Goal: Task Accomplishment & Management: Use online tool/utility

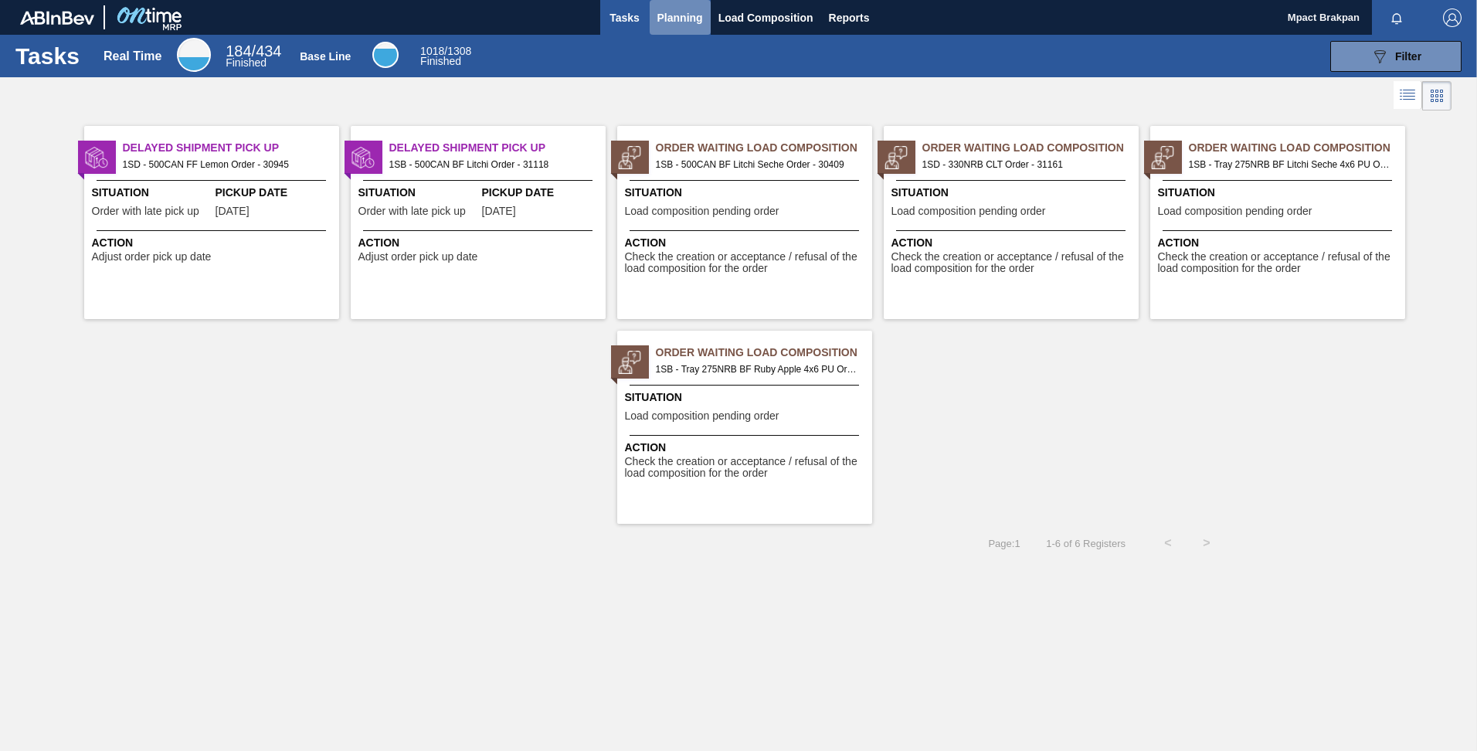
click at [685, 16] on span "Planning" at bounding box center [681, 17] width 46 height 19
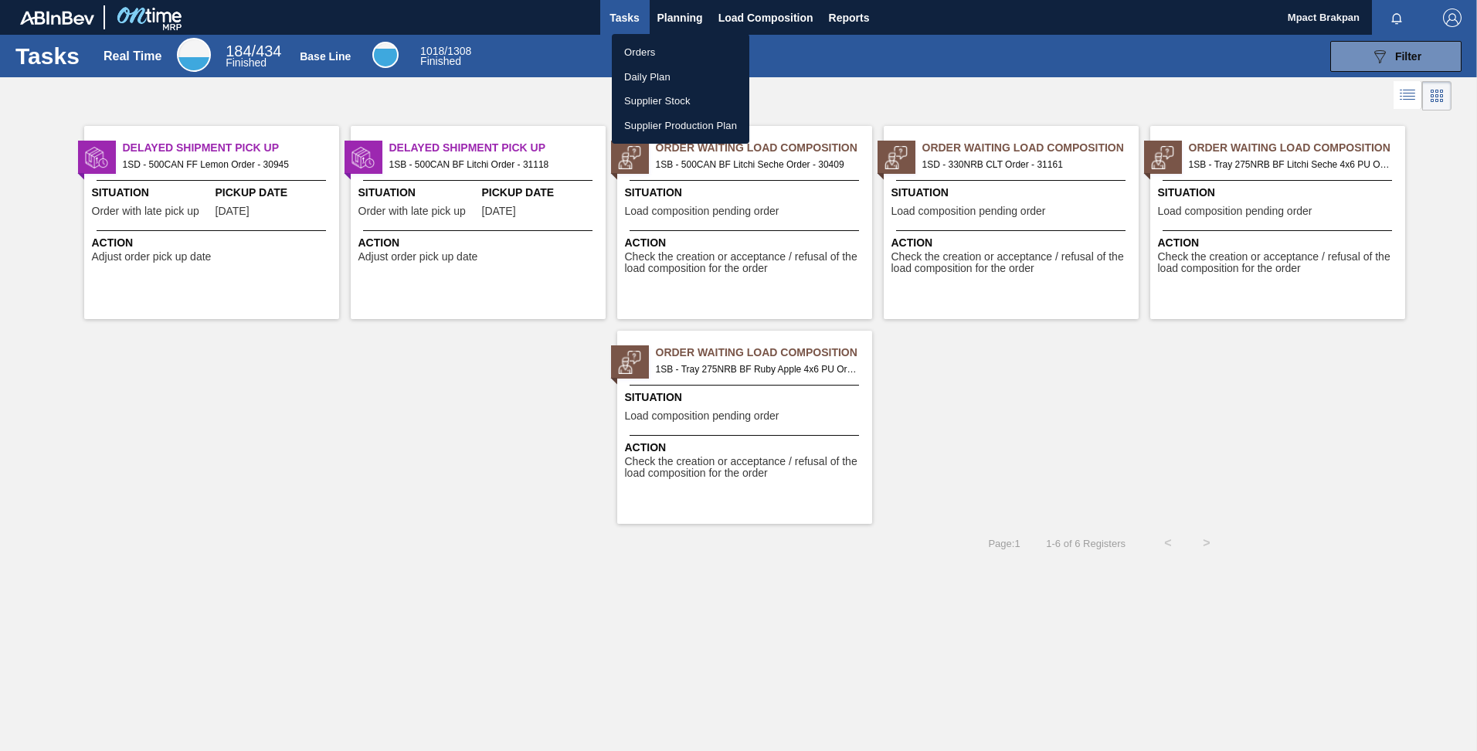
click at [648, 48] on li "Orders" at bounding box center [681, 52] width 138 height 25
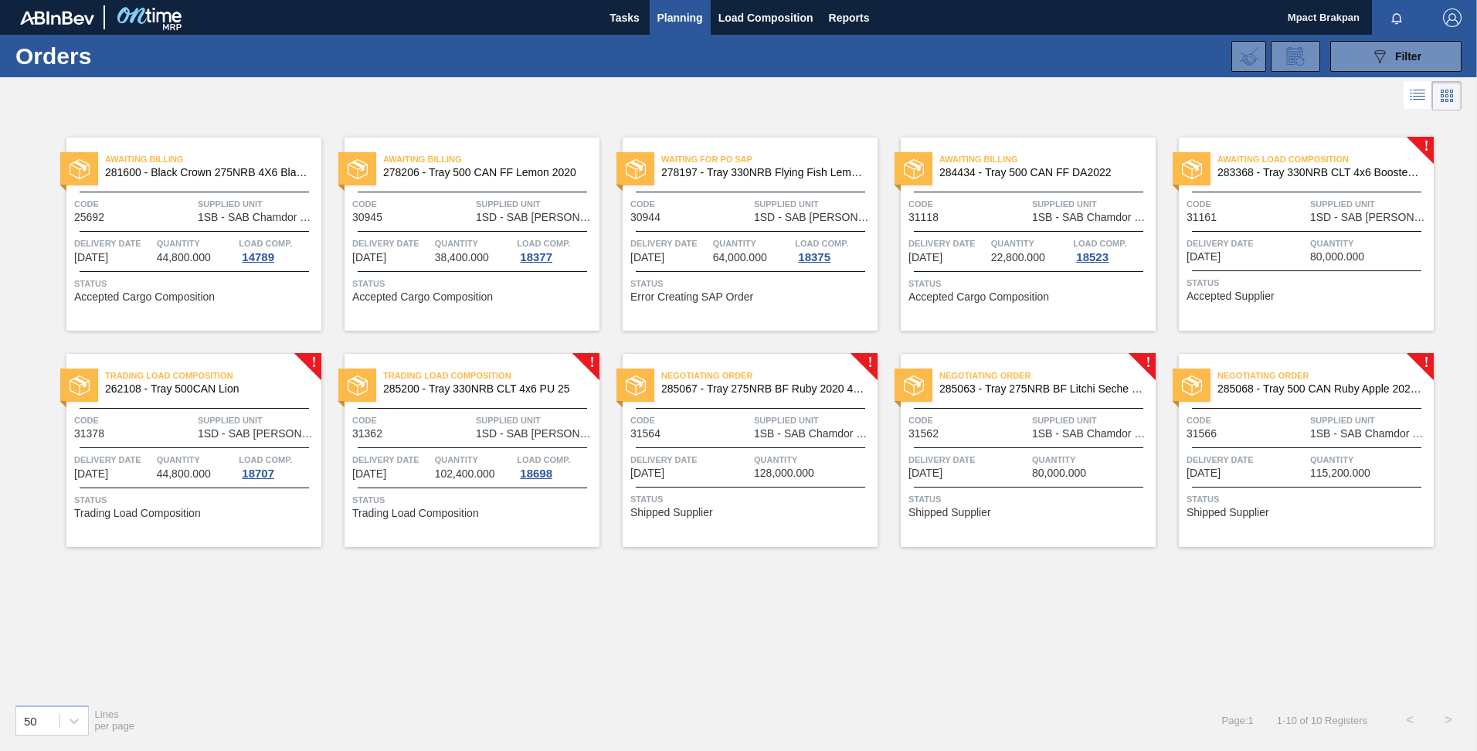
click at [1320, 433] on span "1SB - SAB Chamdor Brewery" at bounding box center [1370, 434] width 120 height 12
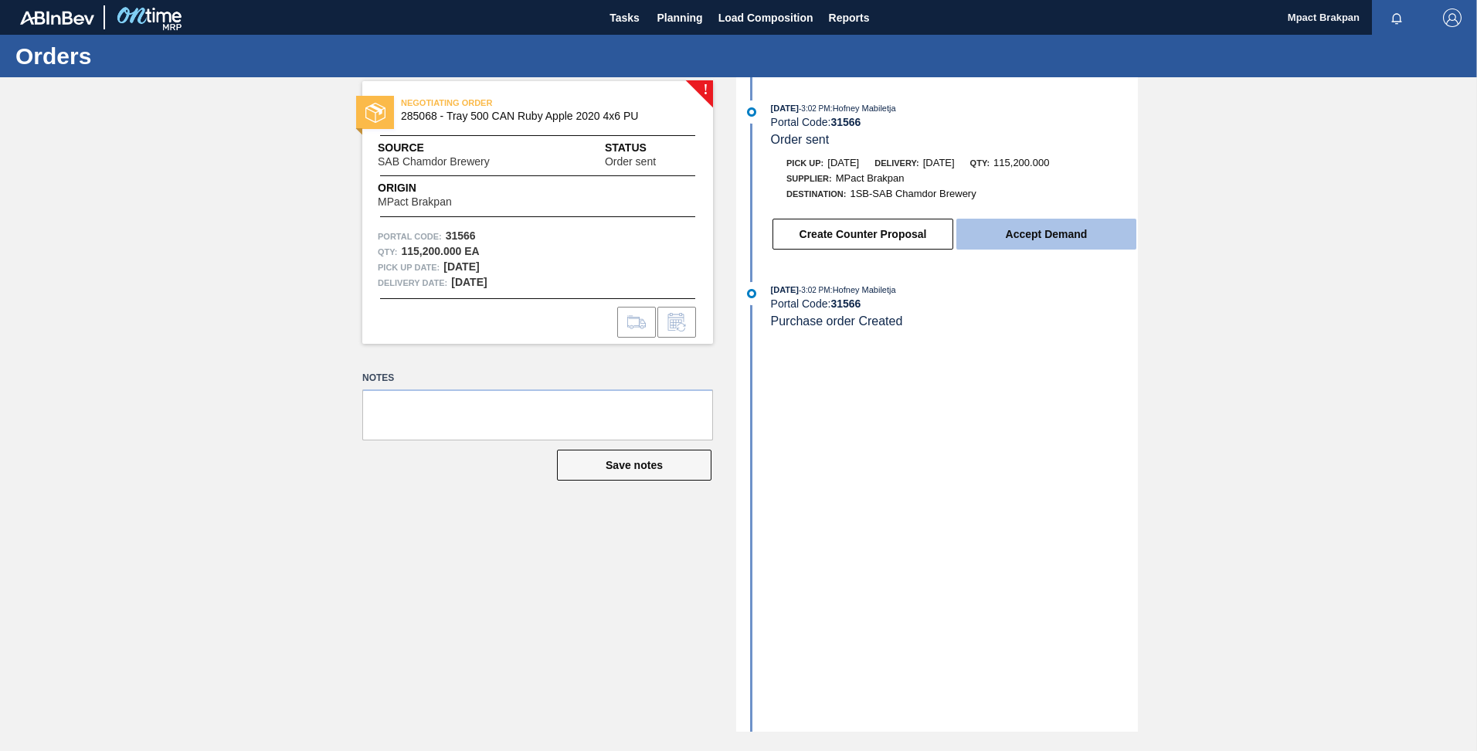
click at [1049, 234] on button "Accept Demand" at bounding box center [1047, 234] width 180 height 31
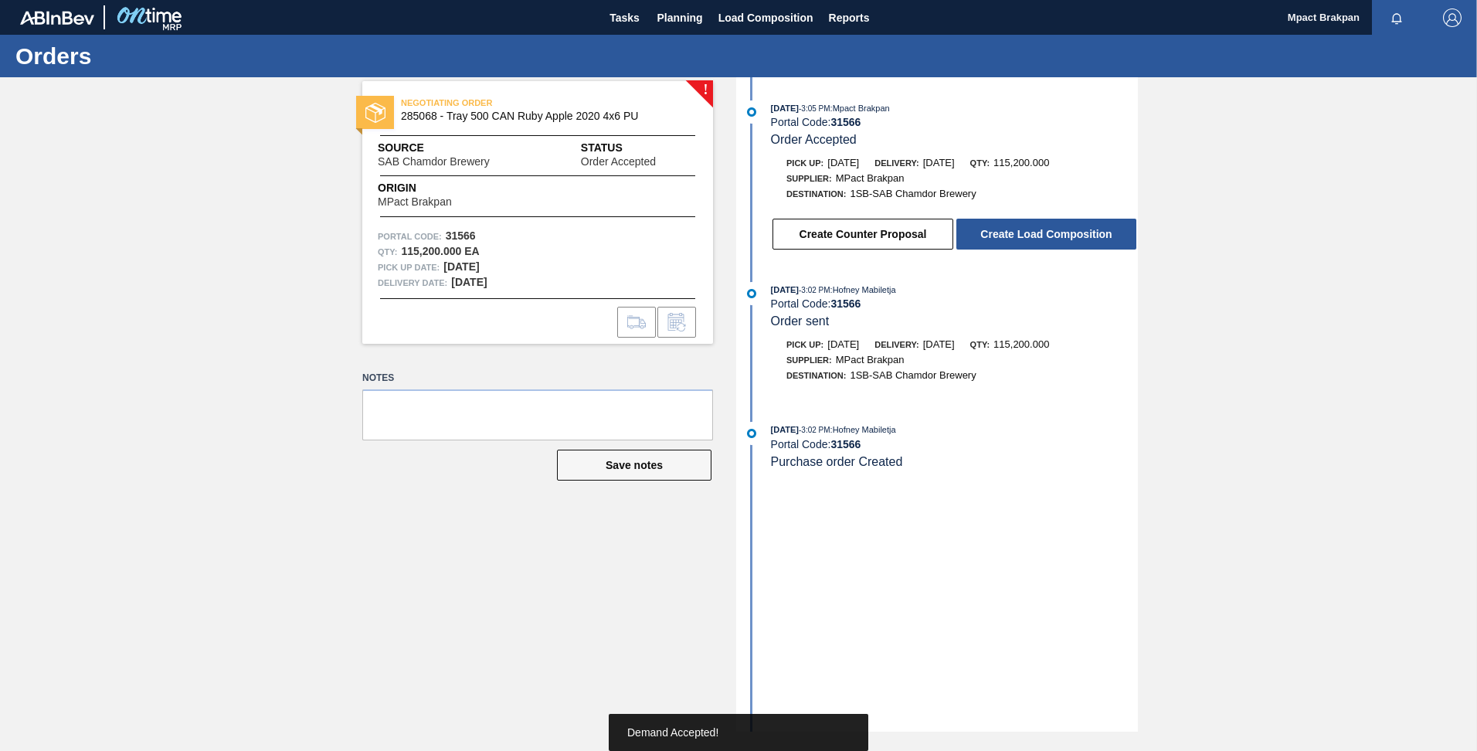
click at [1049, 234] on button "Create Load Composition" at bounding box center [1047, 234] width 180 height 31
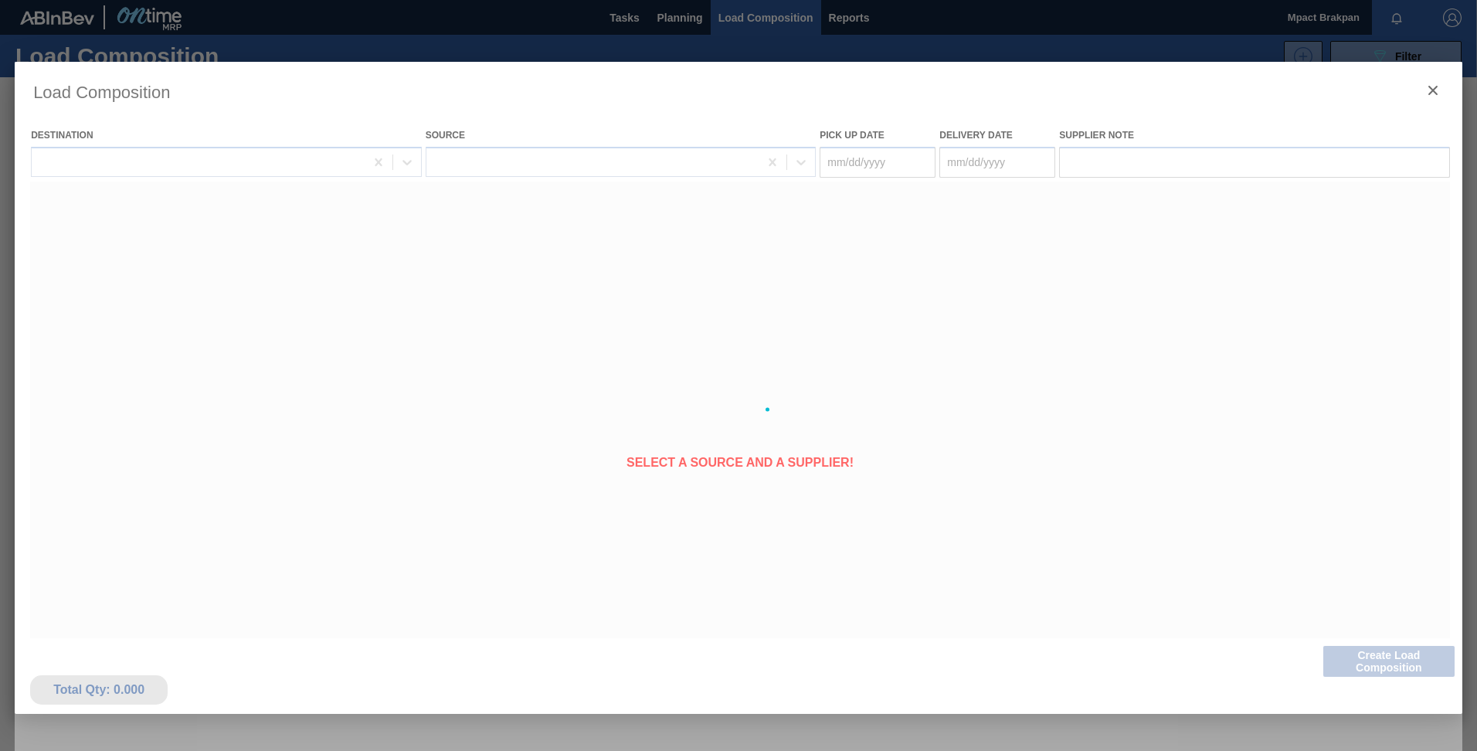
type Date "[DATE]"
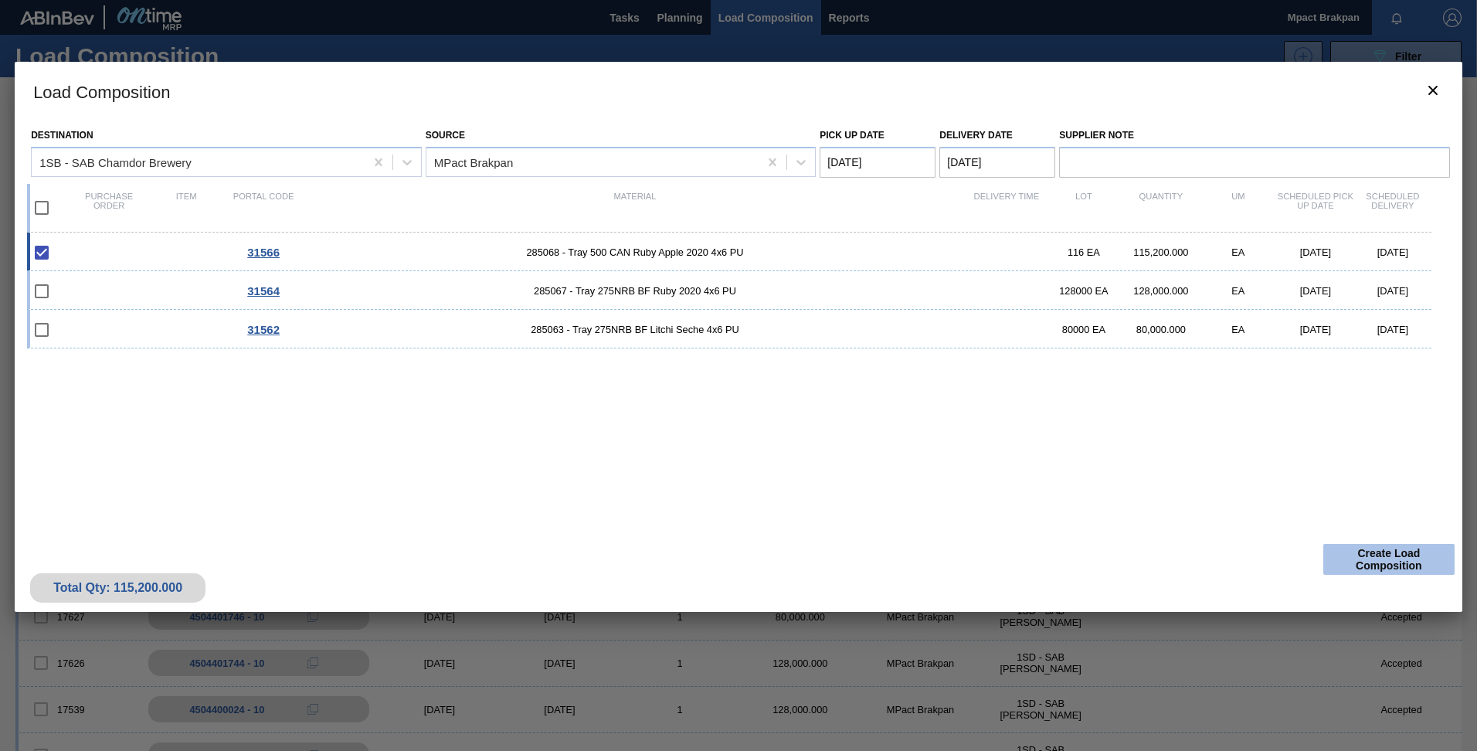
click at [1416, 558] on button "Create Load Composition" at bounding box center [1389, 559] width 131 height 31
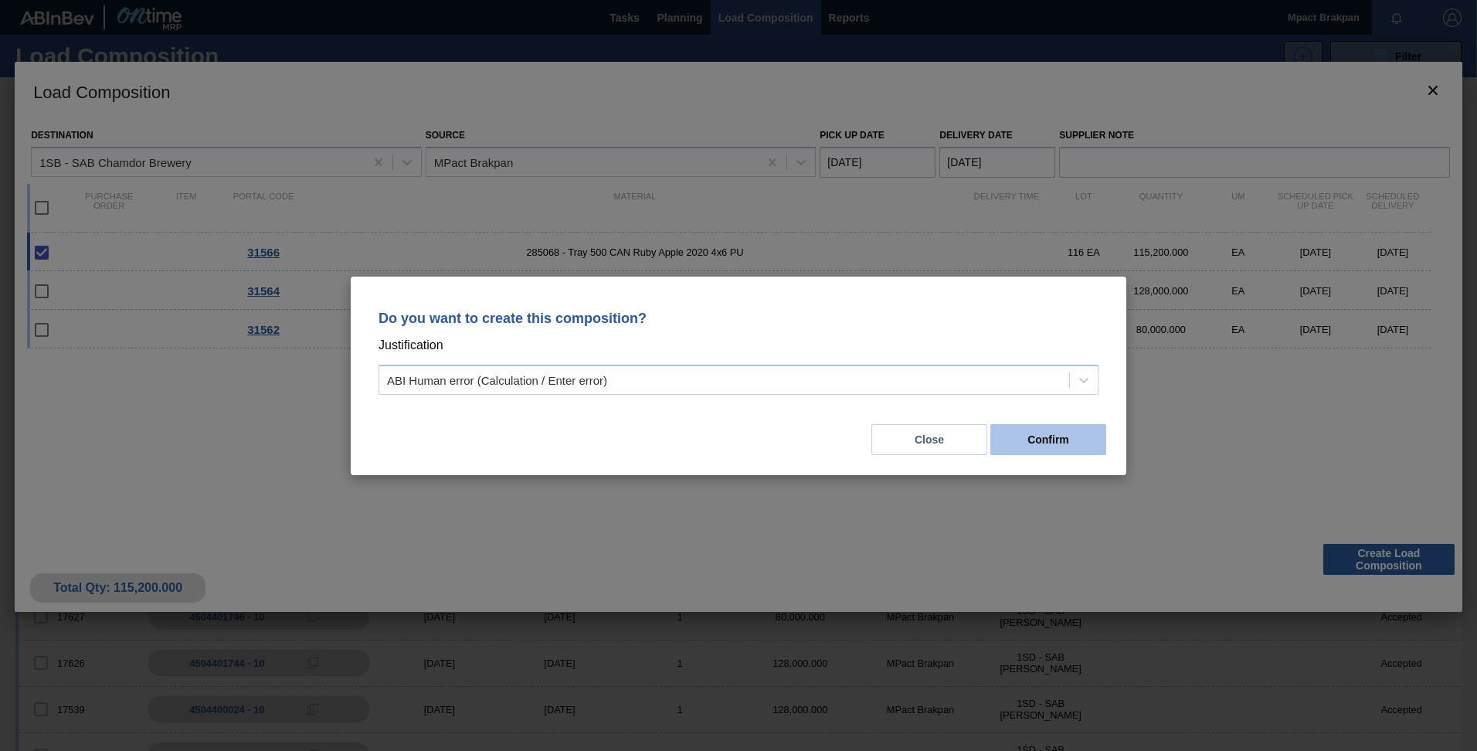
click at [1049, 427] on button "Confirm" at bounding box center [1049, 439] width 116 height 31
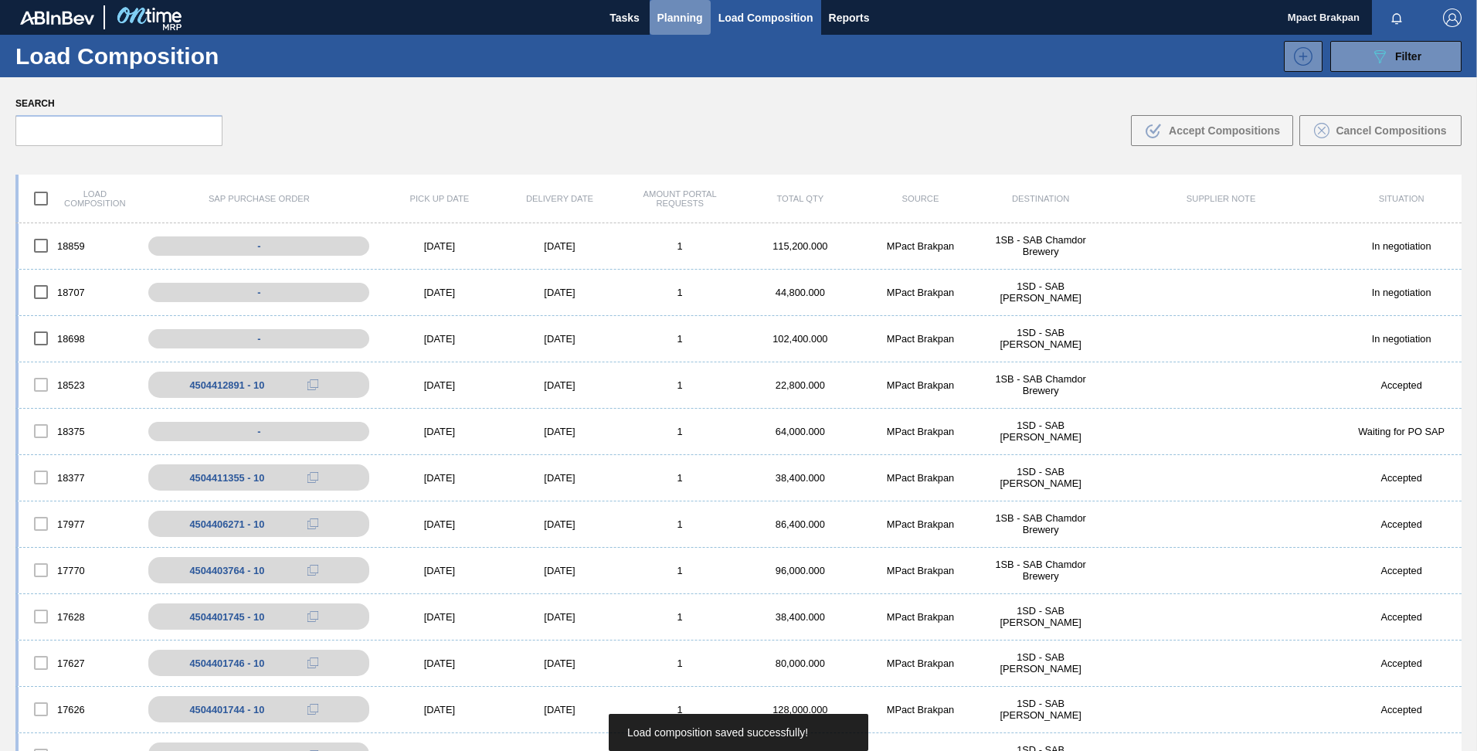
click at [671, 12] on span "Planning" at bounding box center [681, 17] width 46 height 19
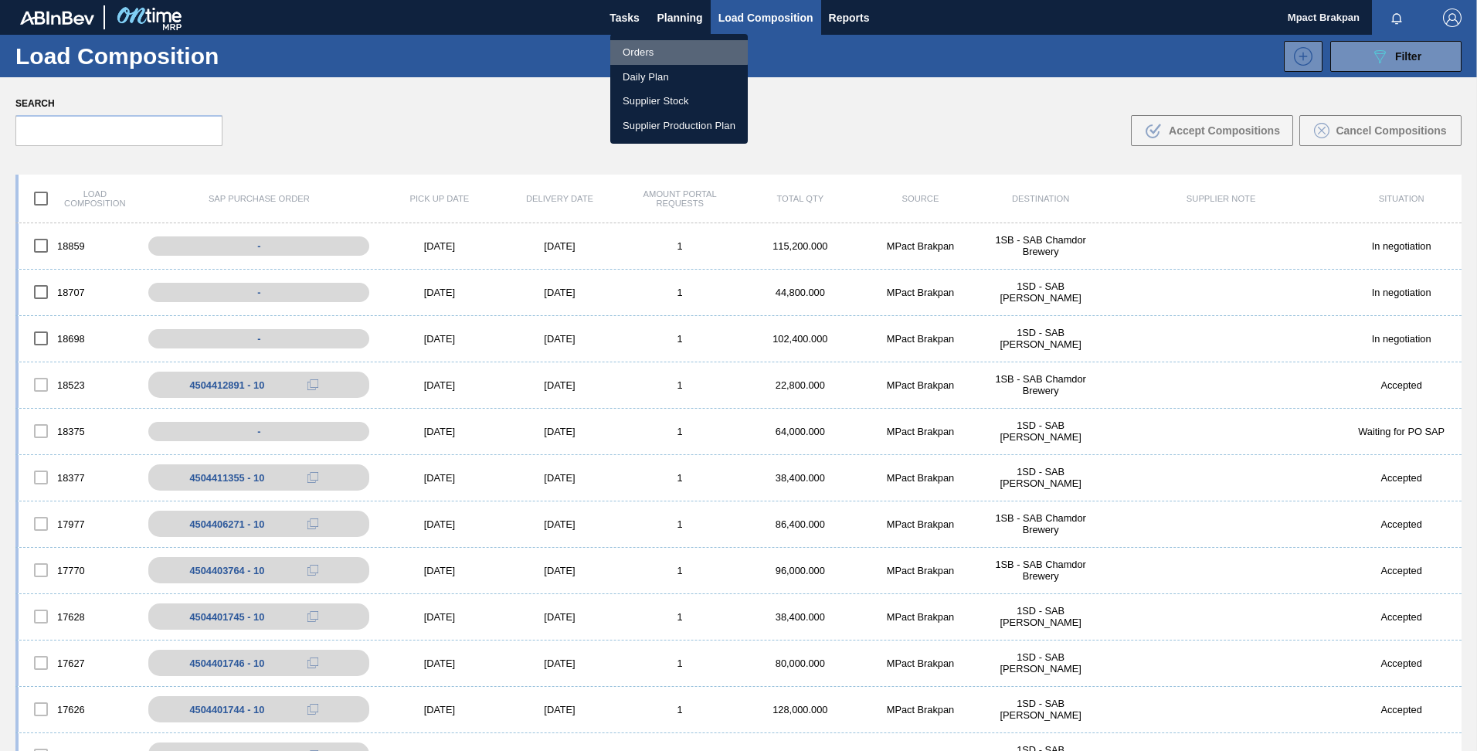
click at [647, 51] on li "Orders" at bounding box center [679, 52] width 138 height 25
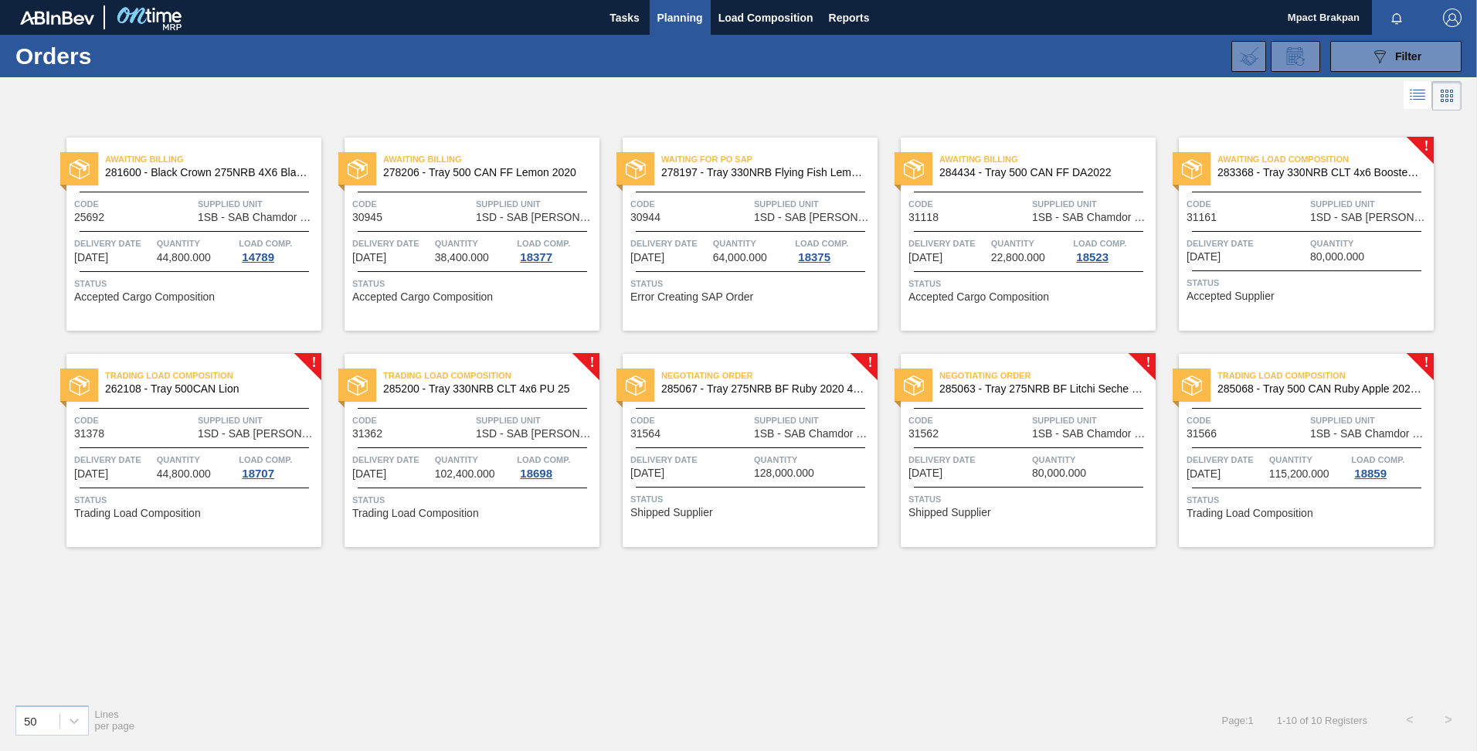
click at [1045, 455] on span "Quantity" at bounding box center [1092, 459] width 120 height 15
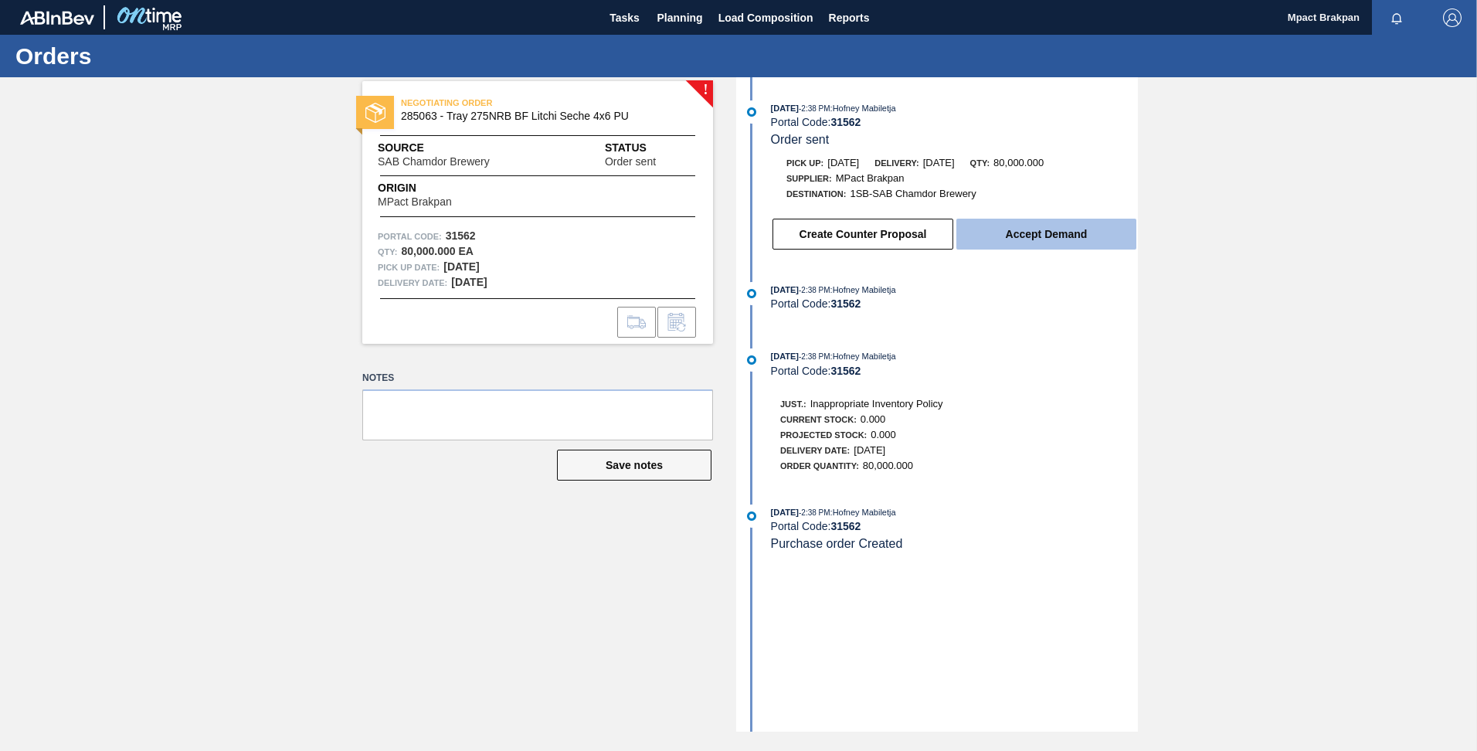
click at [1042, 235] on button "Accept Demand" at bounding box center [1047, 234] width 180 height 31
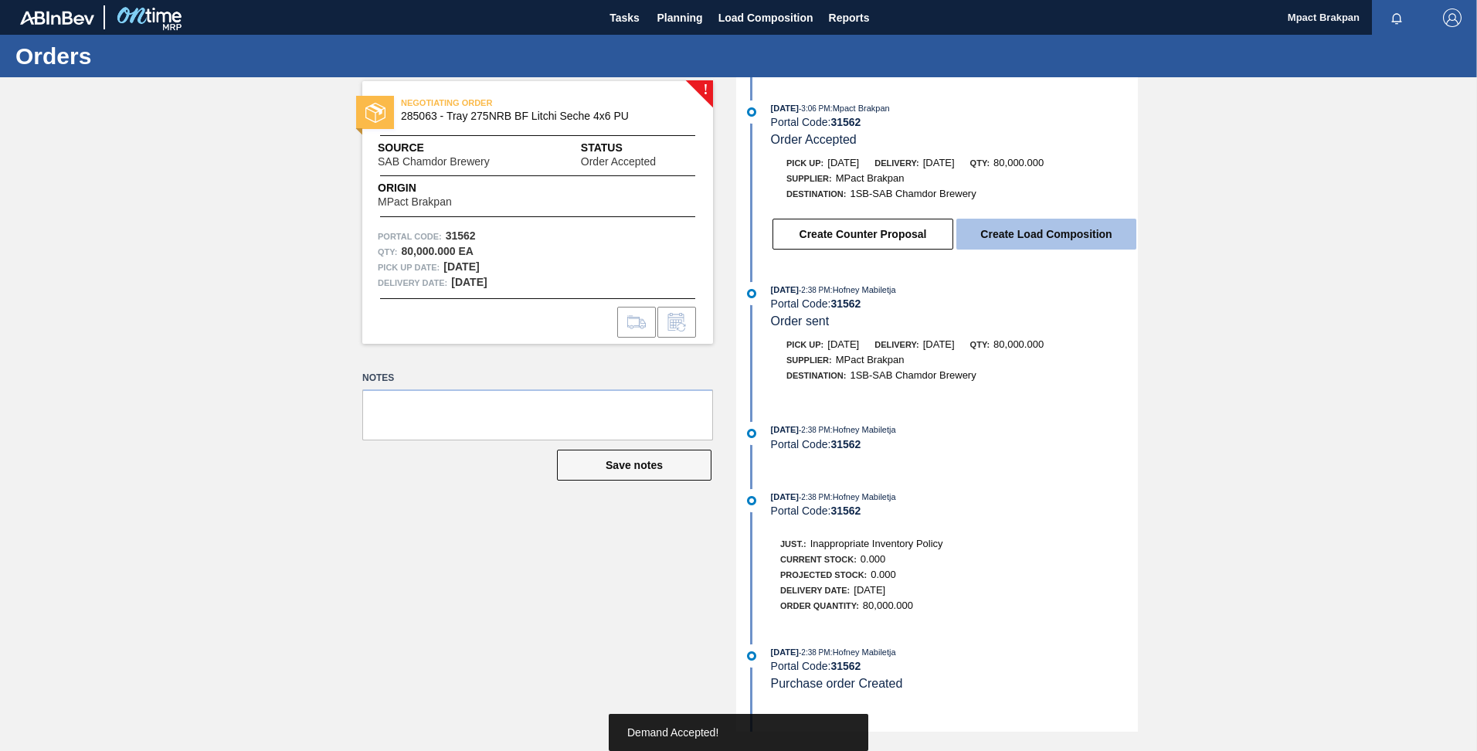
click at [1043, 232] on button "Create Load Composition" at bounding box center [1047, 234] width 180 height 31
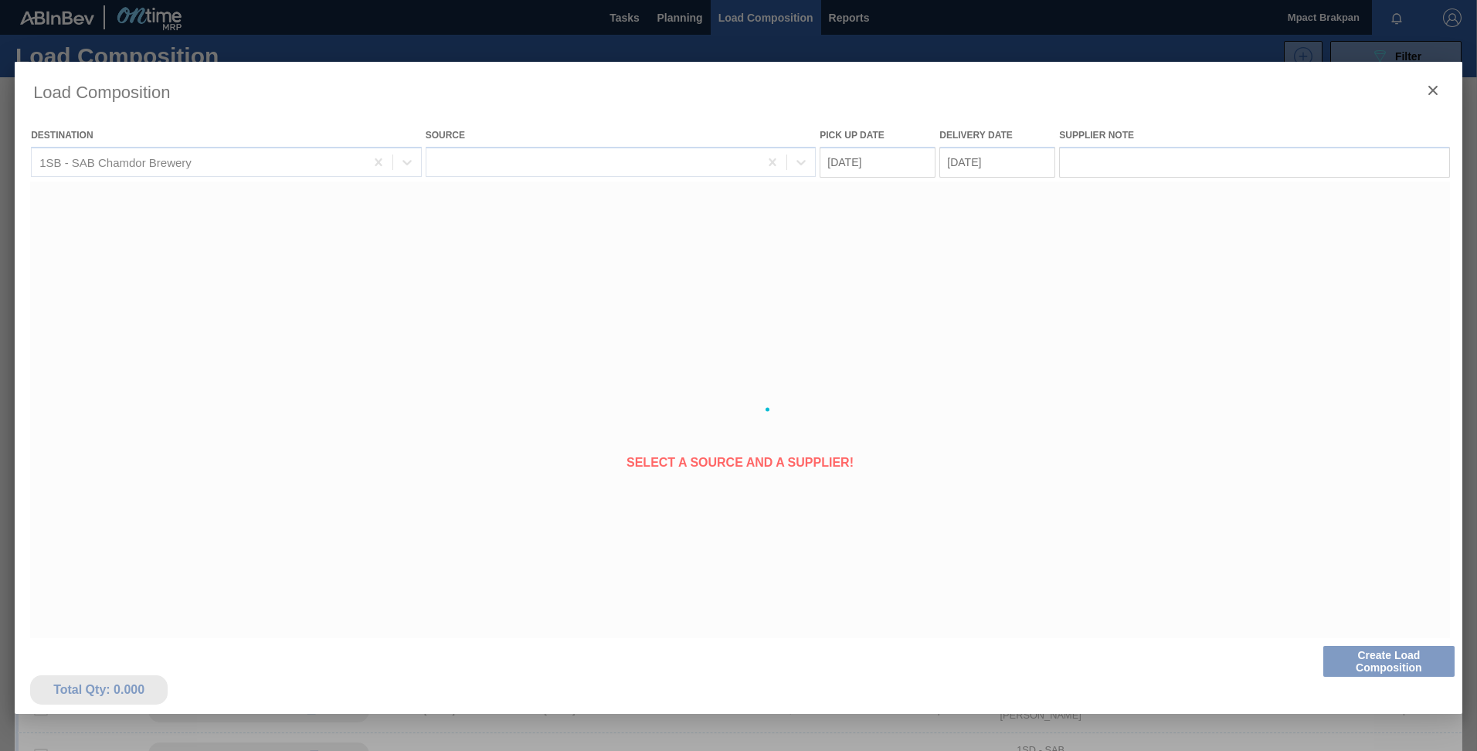
type Date "[DATE]"
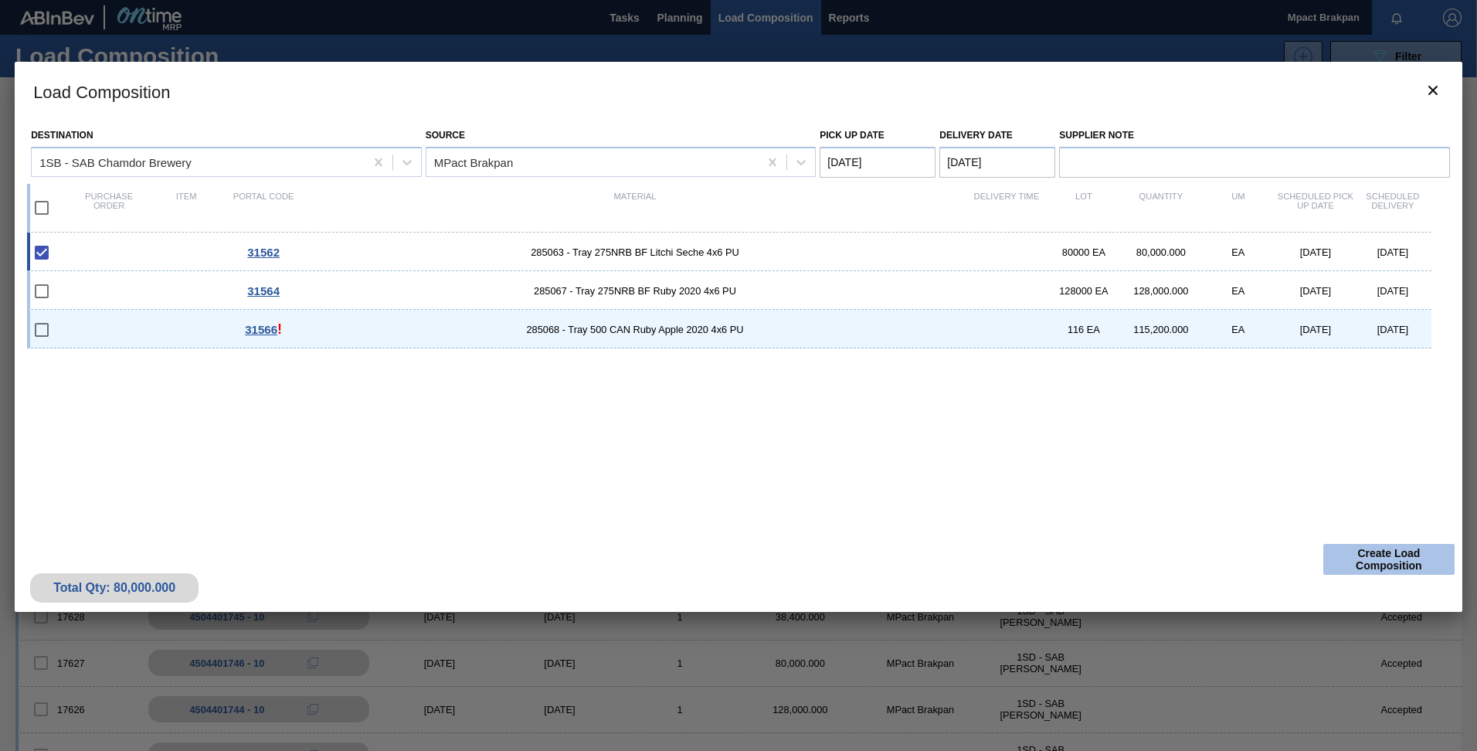
click at [1383, 554] on button "Create Load Composition" at bounding box center [1389, 559] width 131 height 31
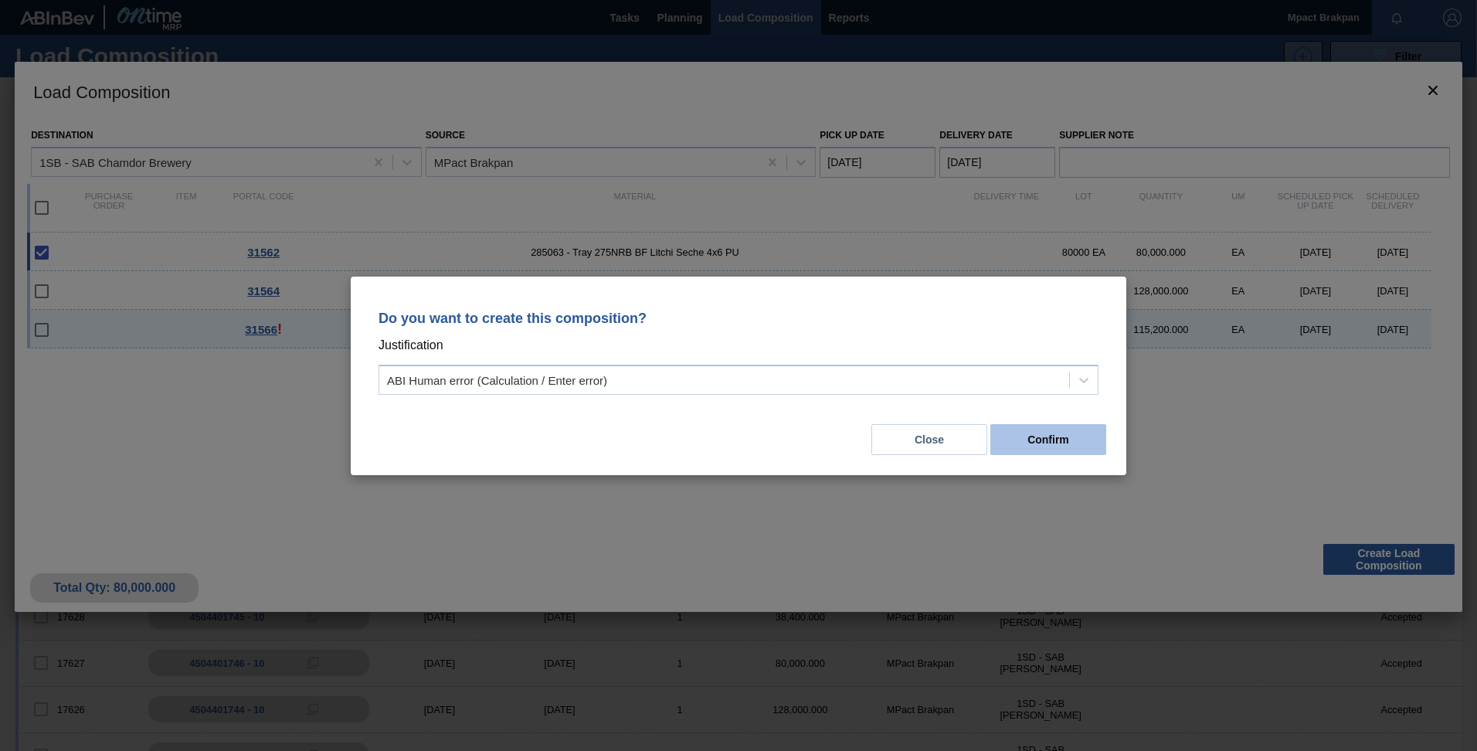
click at [1054, 442] on button "Confirm" at bounding box center [1049, 439] width 116 height 31
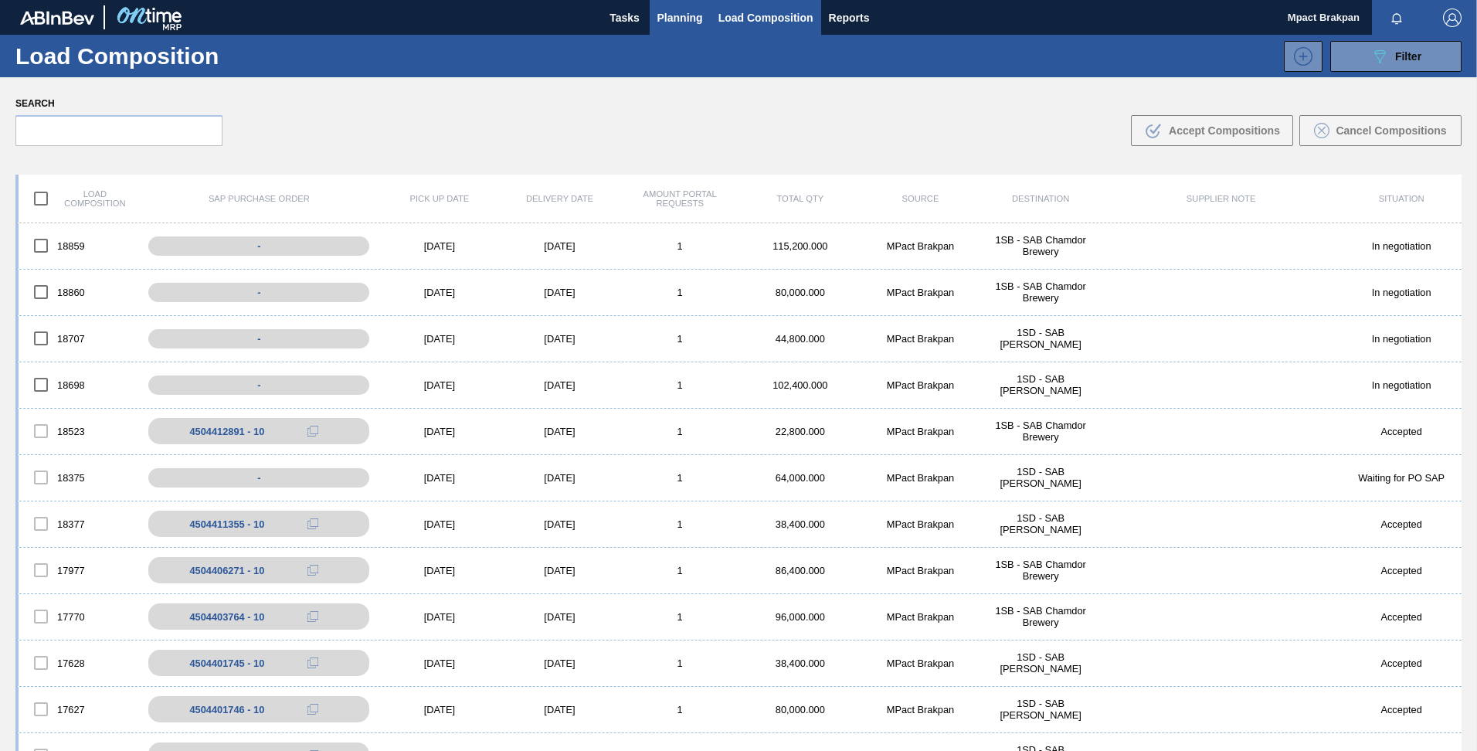
click at [670, 14] on span "Planning" at bounding box center [681, 17] width 46 height 19
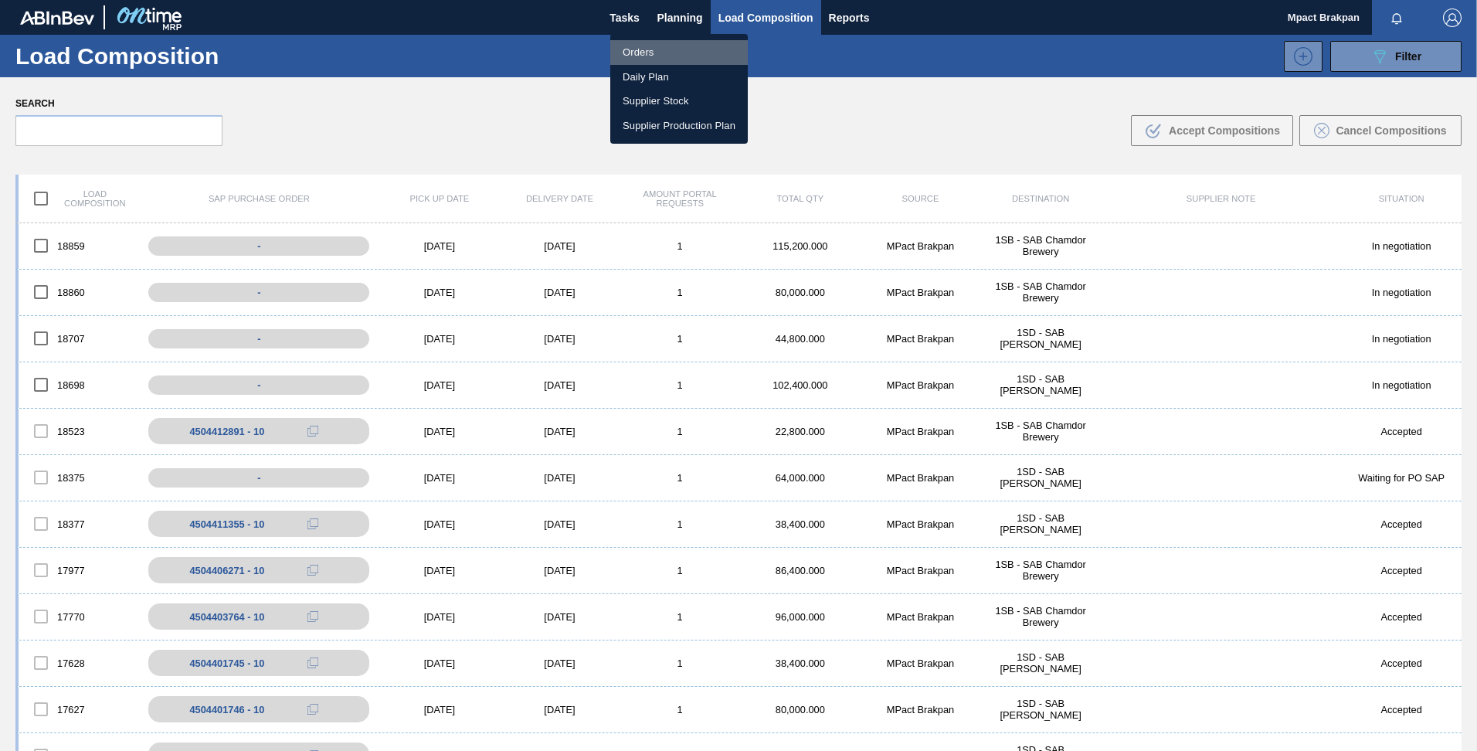
click at [654, 49] on li "Orders" at bounding box center [679, 52] width 138 height 25
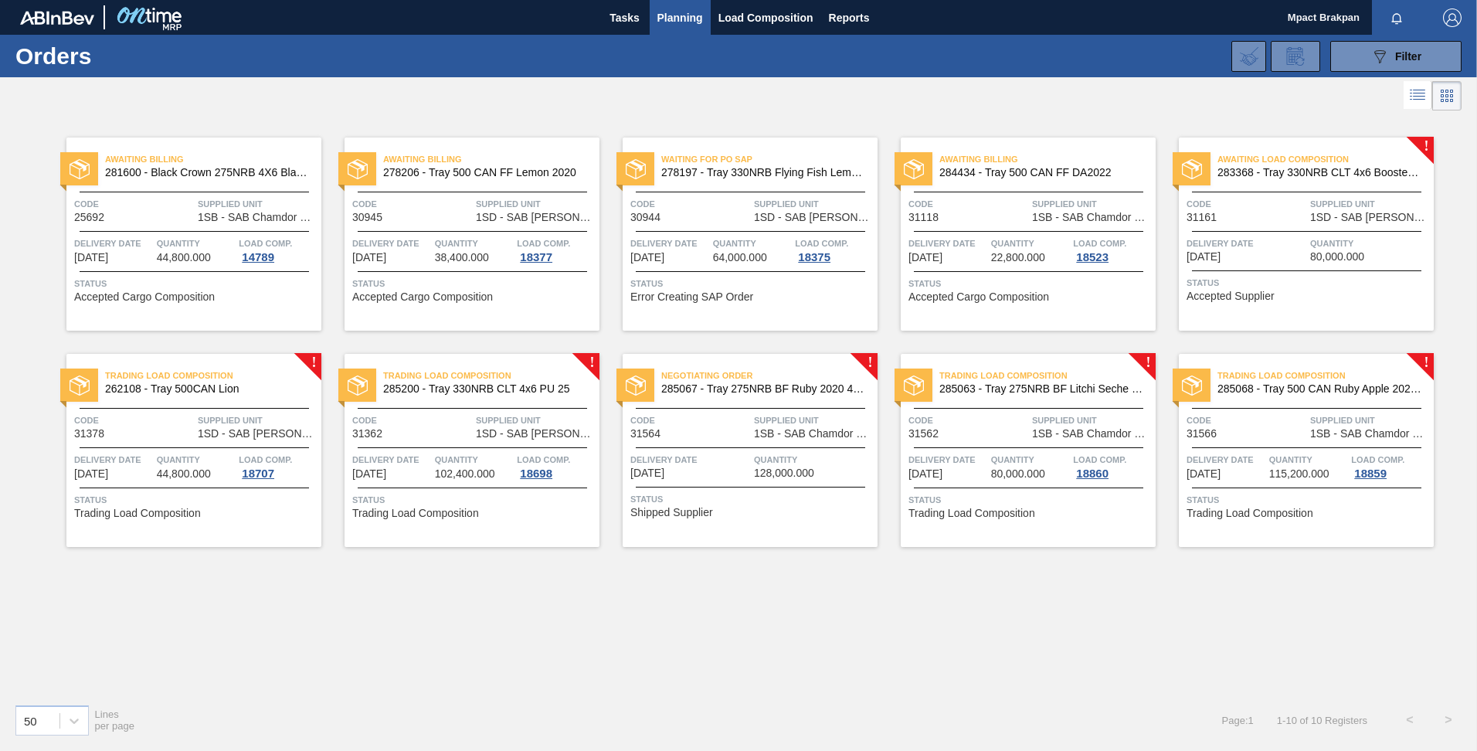
click at [770, 461] on span "Quantity" at bounding box center [814, 459] width 120 height 15
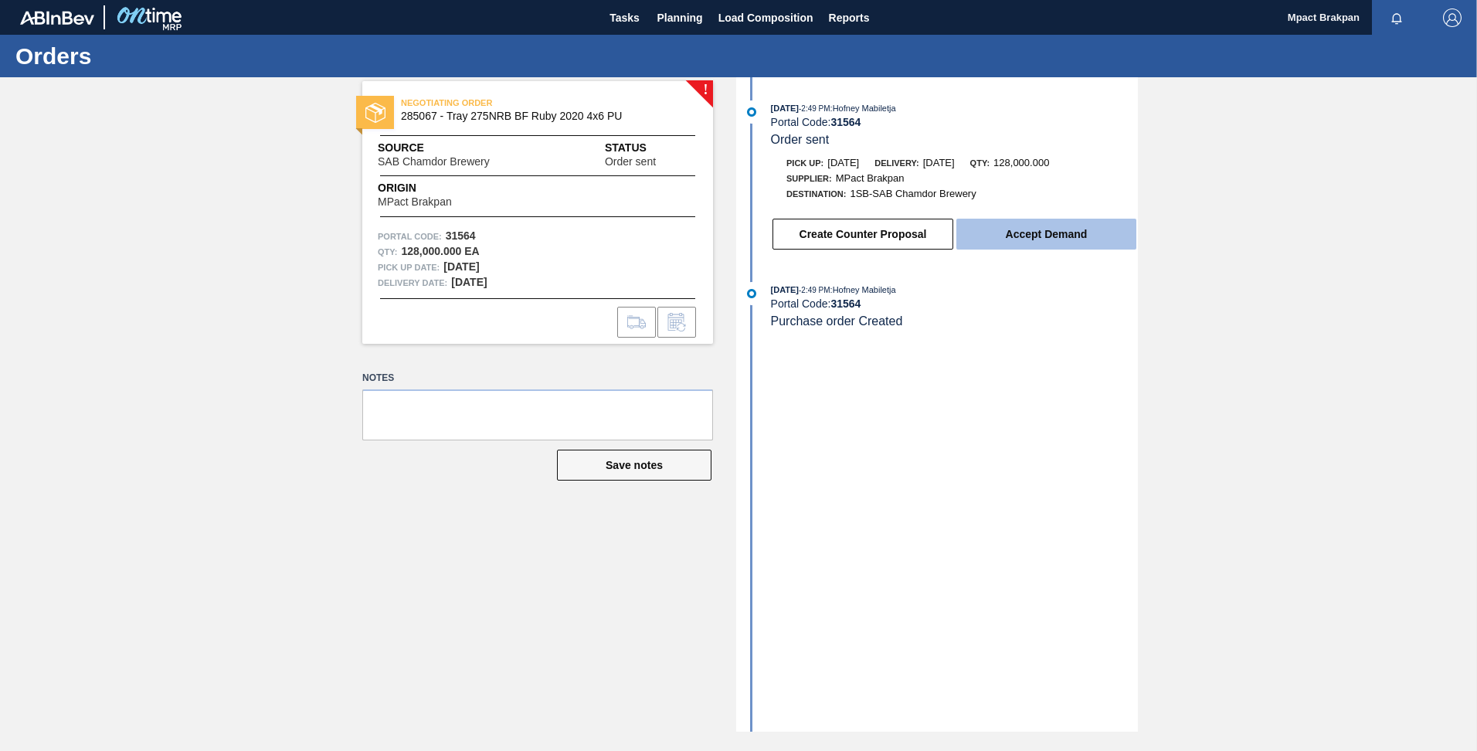
click at [1034, 240] on button "Accept Demand" at bounding box center [1047, 234] width 180 height 31
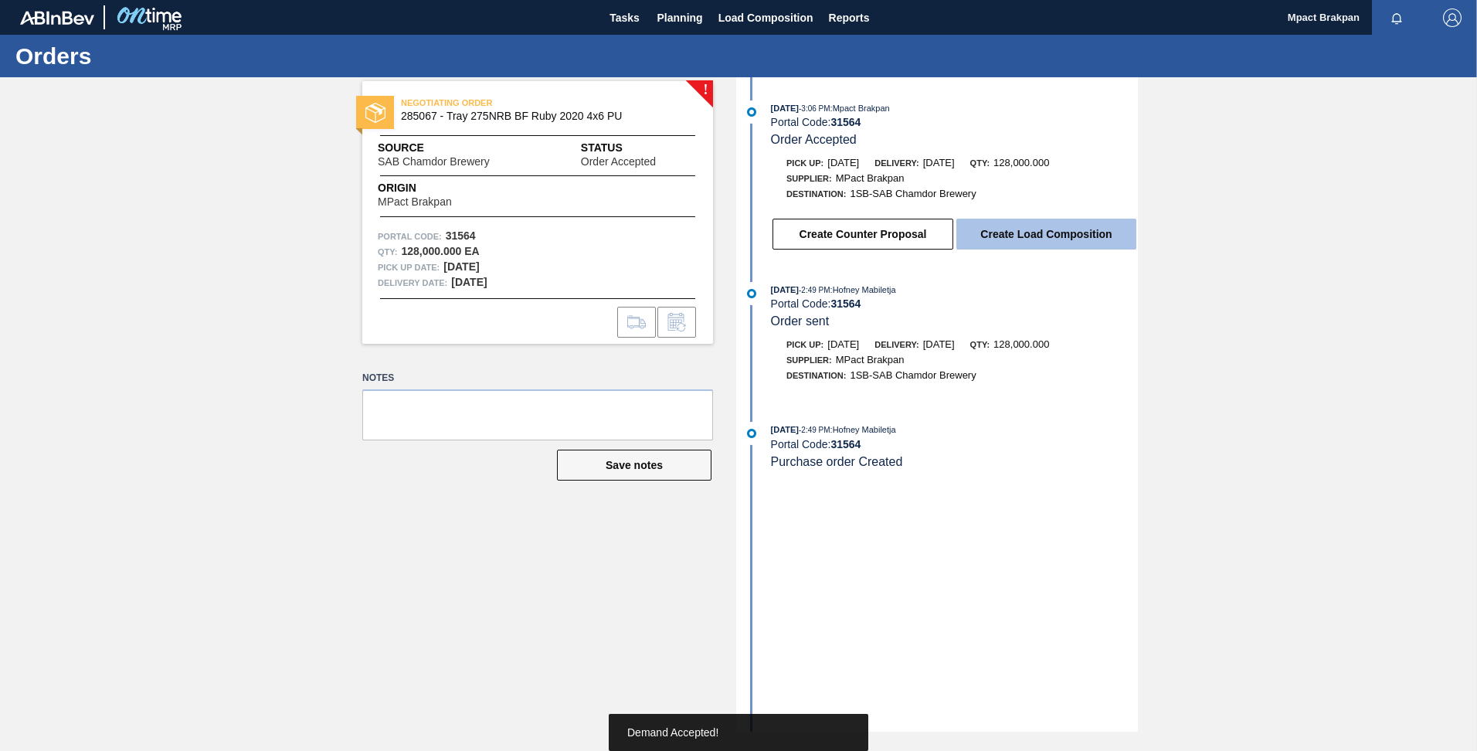
click at [1035, 229] on button "Create Load Composition" at bounding box center [1047, 234] width 180 height 31
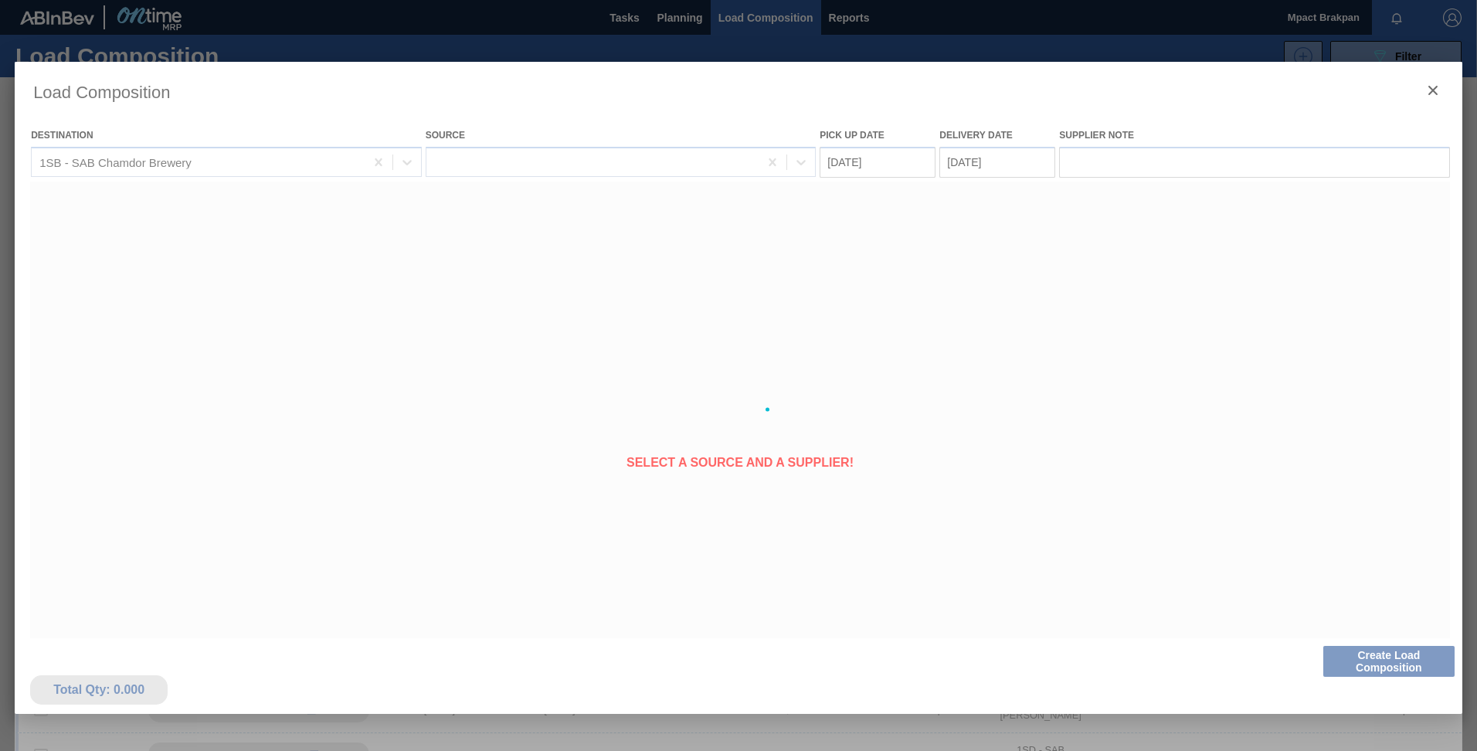
type Date "[DATE]"
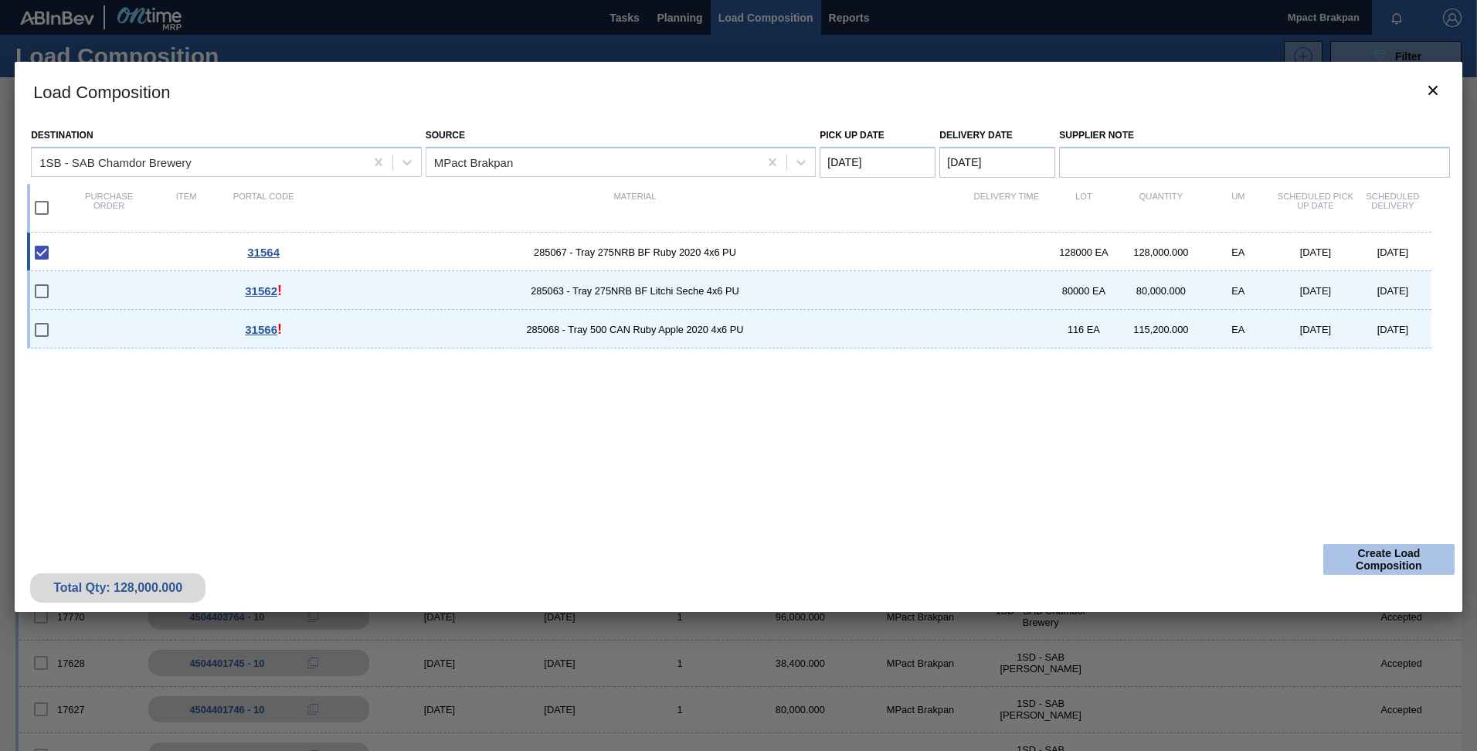
click at [1388, 559] on button "Create Load Composition" at bounding box center [1389, 559] width 131 height 31
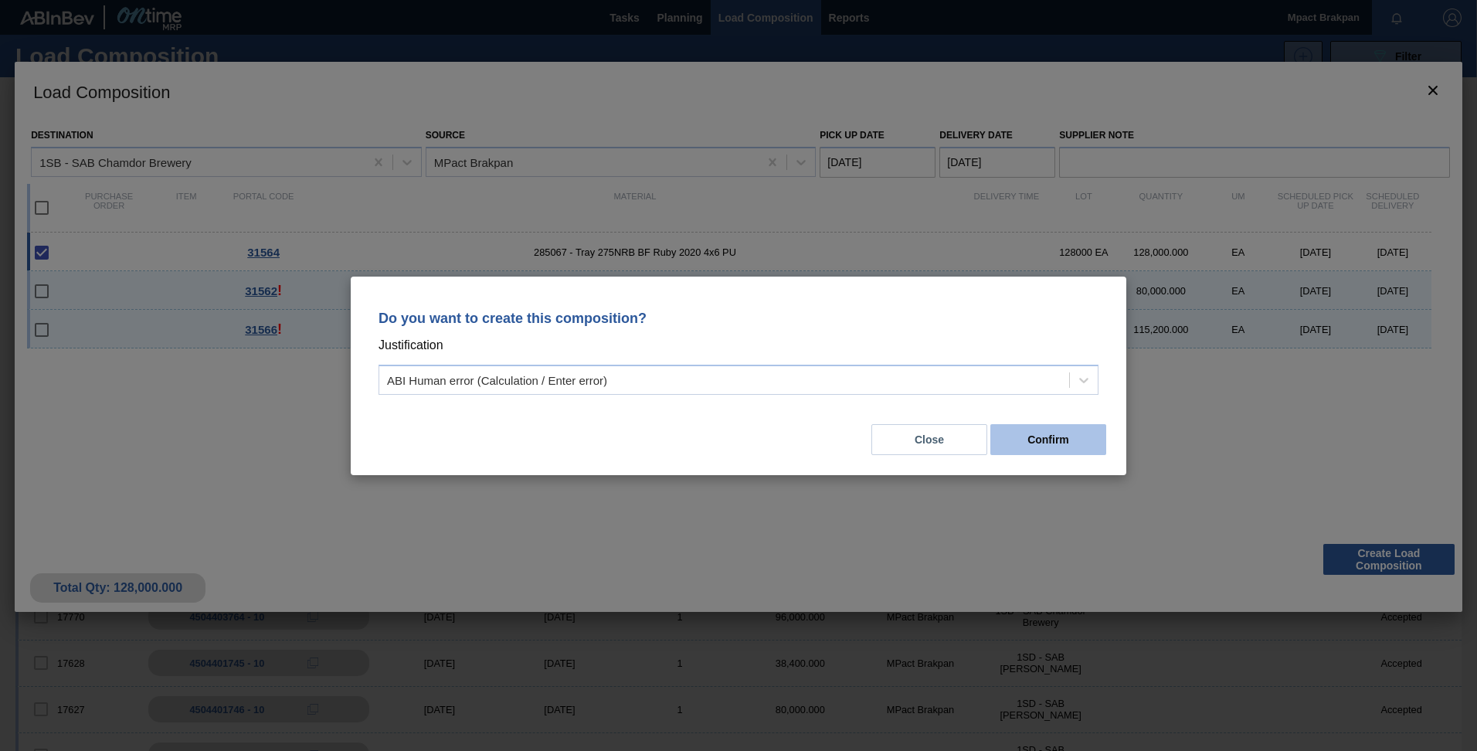
click at [1038, 432] on button "Confirm" at bounding box center [1049, 439] width 116 height 31
